Goal: Transaction & Acquisition: Purchase product/service

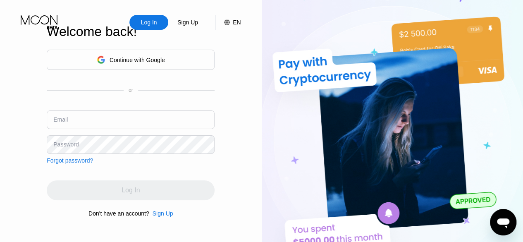
type input "[EMAIL_ADDRESS][DOMAIN_NAME]"
click at [133, 195] on div "Log In" at bounding box center [131, 190] width 168 height 20
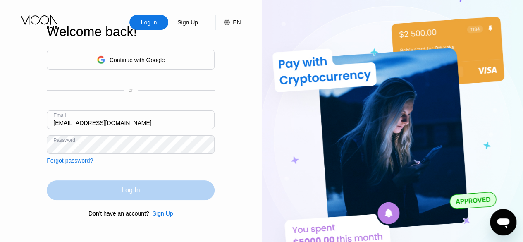
click at [133, 194] on div "Log In" at bounding box center [130, 190] width 18 height 8
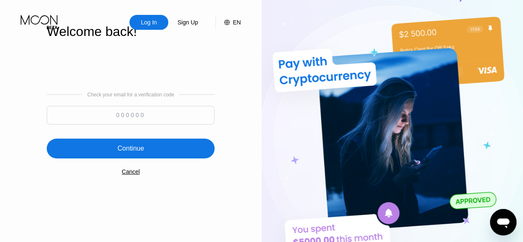
click at [145, 119] on input at bounding box center [131, 115] width 168 height 19
type input "562002"
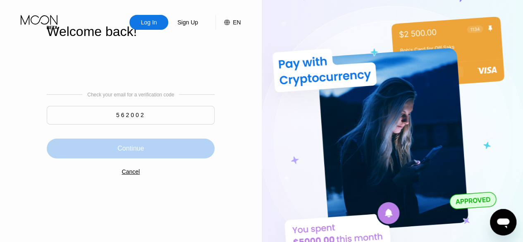
click at [135, 148] on div "Continue" at bounding box center [130, 148] width 26 height 8
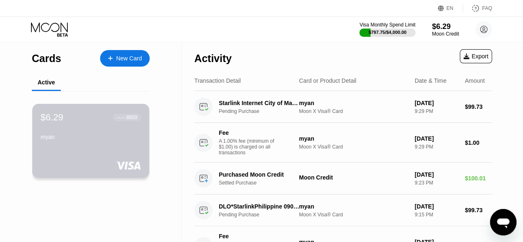
click at [134, 136] on div "myan" at bounding box center [90, 136] width 100 height 7
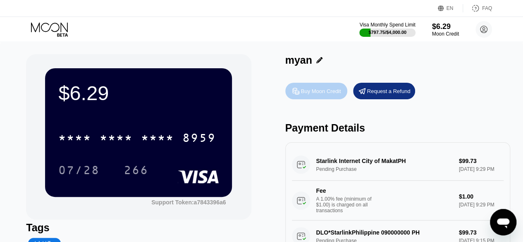
click at [307, 90] on div "Buy Moon Credit" at bounding box center [321, 91] width 40 height 7
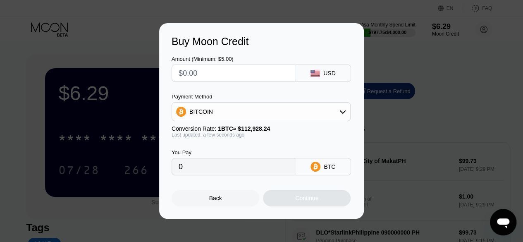
click at [297, 98] on div "Payment Method" at bounding box center [260, 96] width 179 height 6
click at [288, 112] on div "BITCOIN" at bounding box center [261, 111] width 178 height 17
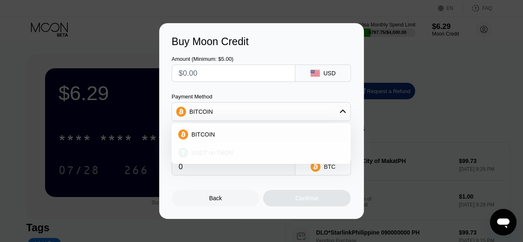
click at [274, 145] on div "USDT on TRON" at bounding box center [261, 152] width 174 height 17
type input "0.00"
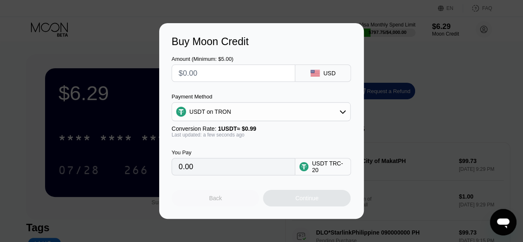
click at [238, 200] on div "Back" at bounding box center [215, 198] width 88 height 17
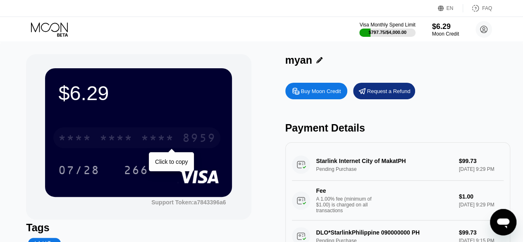
click at [181, 139] on div "* * * * * * * * * * * * 8959" at bounding box center [136, 137] width 167 height 21
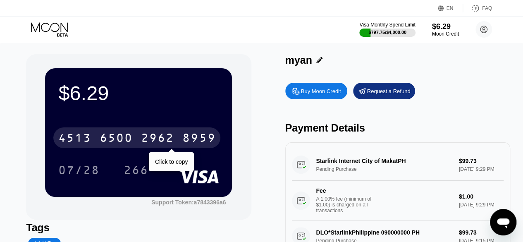
click at [181, 139] on div "[CREDIT_CARD_NUMBER]" at bounding box center [136, 137] width 167 height 21
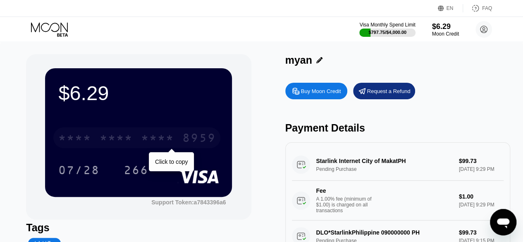
click at [185, 140] on div "8959" at bounding box center [198, 138] width 33 height 13
click at [141, 143] on div "2962" at bounding box center [157, 138] width 33 height 13
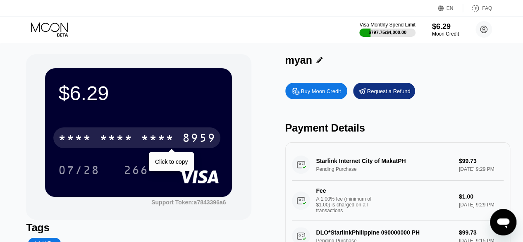
click at [142, 144] on div "* * * *" at bounding box center [157, 138] width 33 height 13
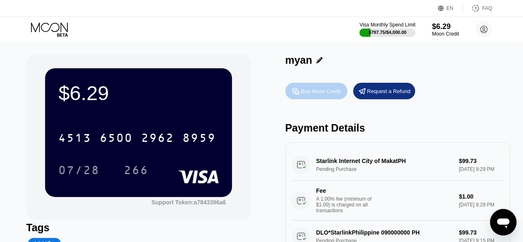
click at [310, 95] on div "Buy Moon Credit" at bounding box center [321, 91] width 40 height 7
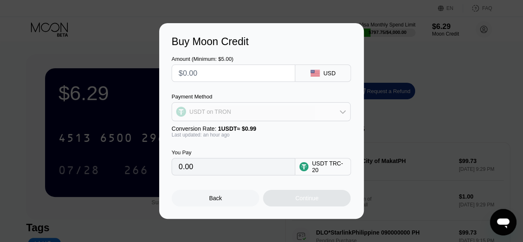
click at [295, 113] on div "USDT on TRON" at bounding box center [261, 111] width 178 height 17
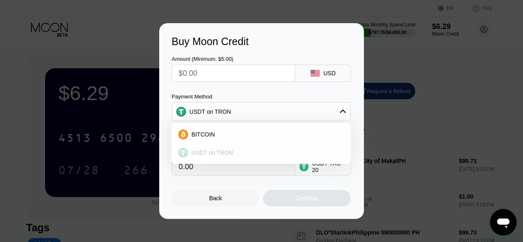
click at [272, 149] on div "USDT on TRON" at bounding box center [266, 152] width 156 height 7
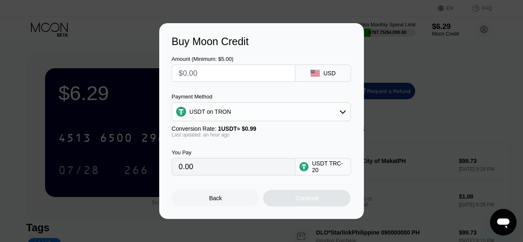
click at [250, 67] on input "text" at bounding box center [234, 73] width 110 height 17
type input "$2"
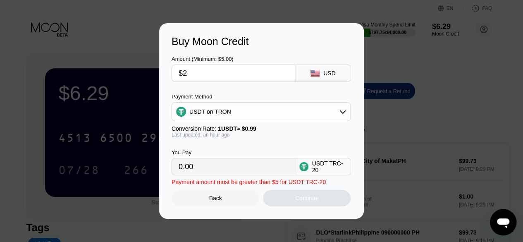
type input "2.02"
type input "$200"
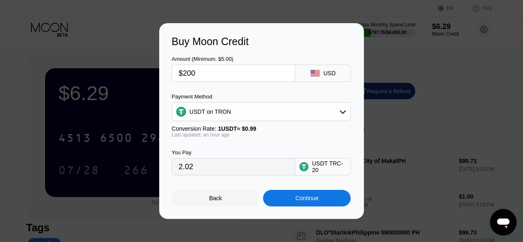
type input "202.02"
type input "$200"
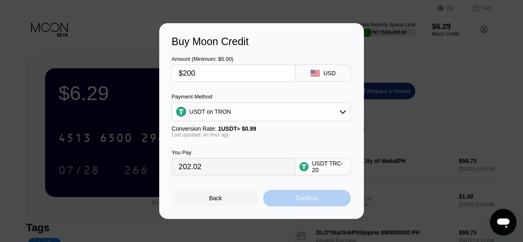
click at [282, 205] on div "Continue" at bounding box center [307, 198] width 88 height 17
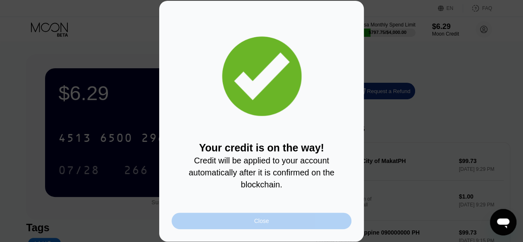
click at [231, 225] on div "Close" at bounding box center [261, 220] width 180 height 17
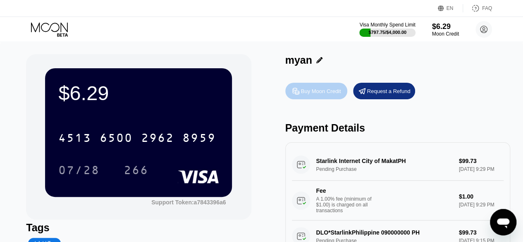
click at [305, 84] on div "Buy Moon Credit" at bounding box center [316, 91] width 62 height 17
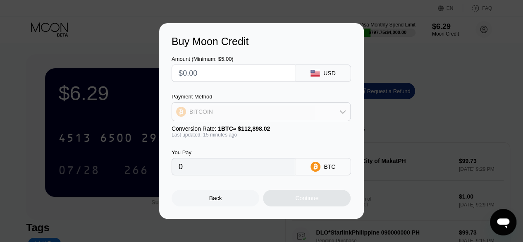
click at [295, 119] on div "BITCOIN" at bounding box center [261, 111] width 178 height 17
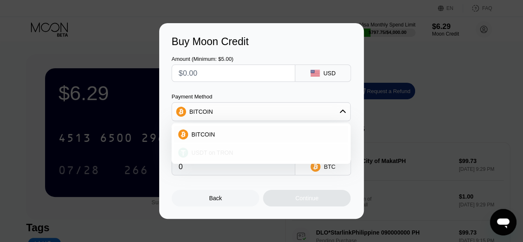
click at [274, 152] on div "USDT on TRON" at bounding box center [266, 152] width 156 height 7
type input "0.00"
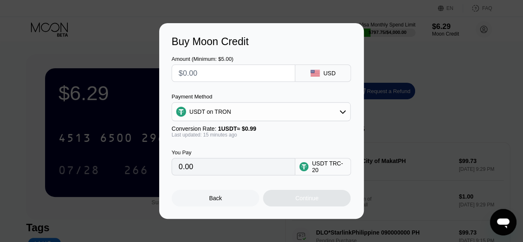
click at [247, 73] on input "text" at bounding box center [234, 73] width 110 height 17
type input "$1"
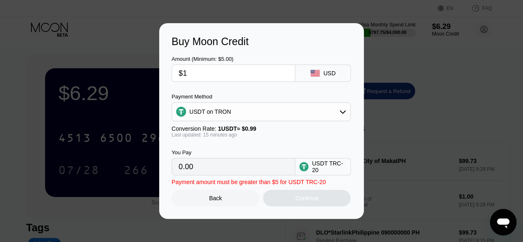
type input "1.01"
type input "$100"
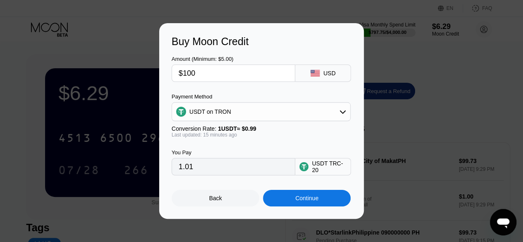
type input "101.01"
type input "$1000"
type input "1010.10"
type input "$100"
type input "101.01"
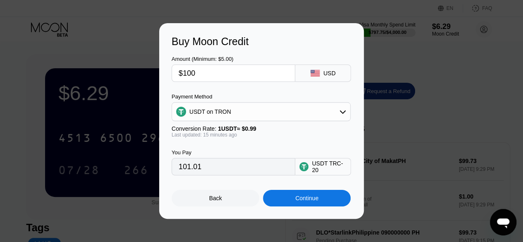
type input "$100"
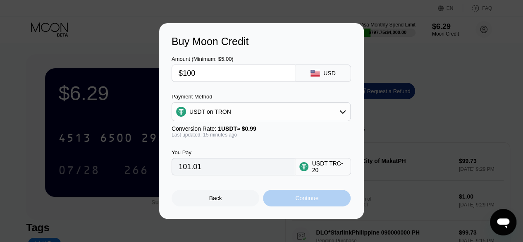
click at [313, 205] on div "Continue" at bounding box center [307, 198] width 88 height 17
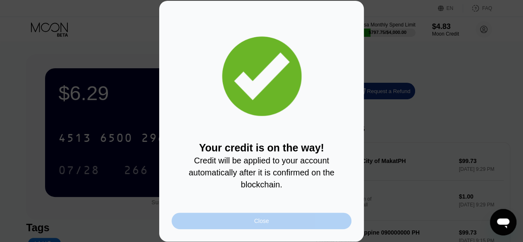
click at [208, 225] on div "Close" at bounding box center [261, 220] width 180 height 17
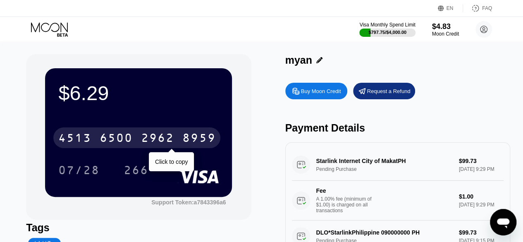
click at [145, 143] on div "2962" at bounding box center [157, 138] width 33 height 13
